Goal: Complete application form: Complete application form

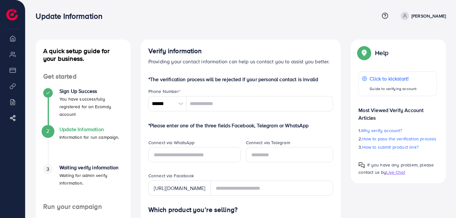
click at [80, 88] on h4 "Sign Up Success" at bounding box center [91, 91] width 64 height 6
click at [77, 89] on h4 "Sign Up Success" at bounding box center [91, 91] width 64 height 6
click at [212, 104] on input "tel" at bounding box center [260, 103] width 147 height 15
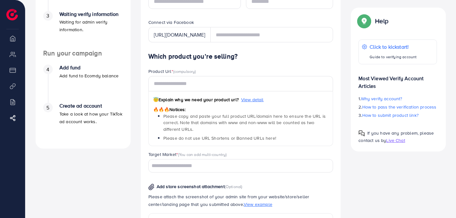
scroll to position [186, 0]
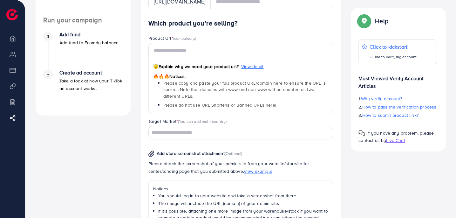
click at [187, 132] on input "Search for option" at bounding box center [237, 133] width 176 height 10
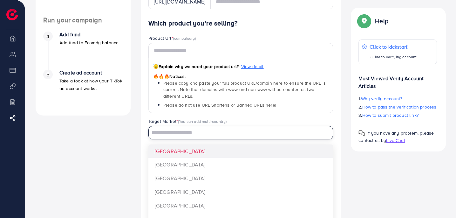
click at [172, 134] on input "Search for option" at bounding box center [237, 133] width 176 height 10
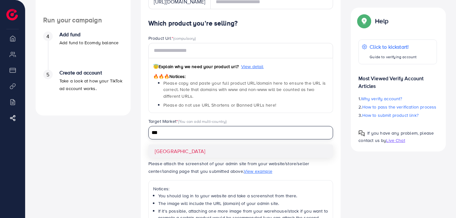
type input "***"
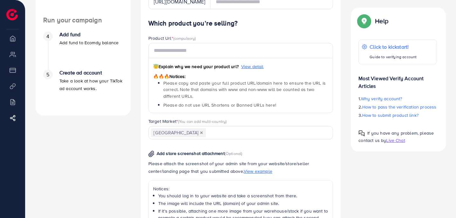
click at [162, 148] on div "Which product you’re selling? Product Url * (compulsory) 😇 Explain why we need …" at bounding box center [240, 164] width 185 height 291
drag, startPoint x: 137, startPoint y: 160, endPoint x: 136, endPoint y: 163, distance: 3.2
click at [136, 160] on div "Verify information Providing your contact information can help us contact you t…" at bounding box center [241, 91] width 210 height 476
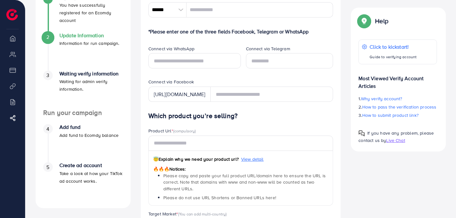
scroll to position [0, 0]
